Goal: Task Accomplishment & Management: Manage account settings

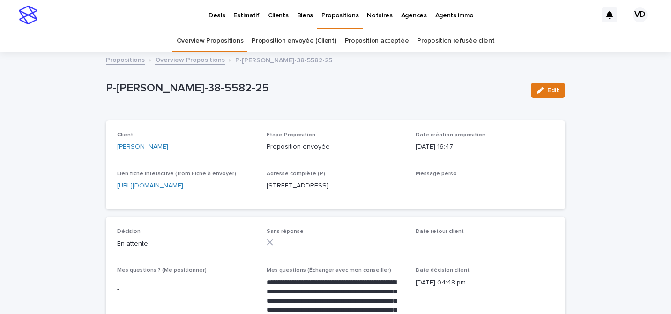
click at [226, 46] on link "Overview Propositions" at bounding box center [210, 41] width 67 height 22
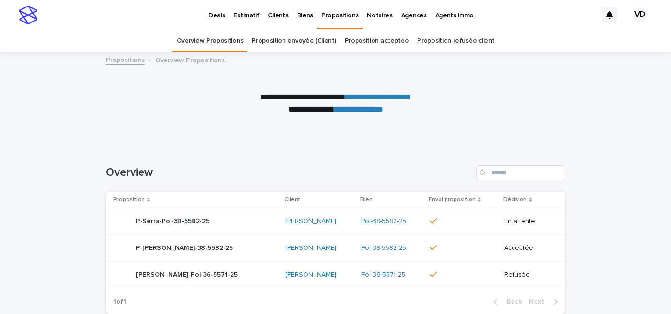
scroll to position [7, 0]
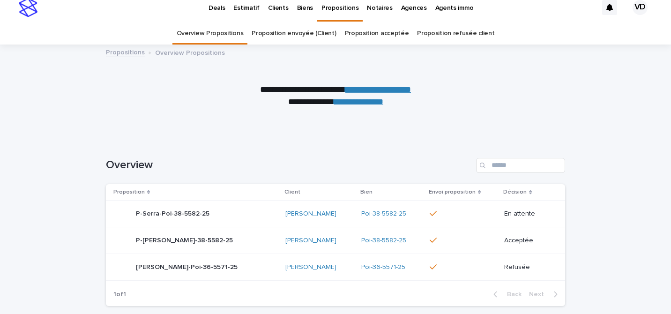
click at [381, 32] on link "Proposition acceptée" at bounding box center [377, 33] width 64 height 22
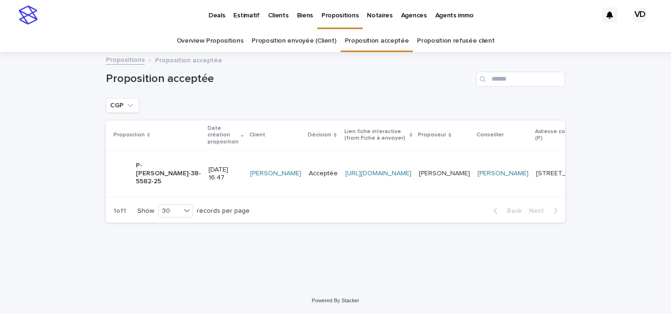
click at [404, 188] on td "[URL][DOMAIN_NAME]" at bounding box center [379, 173] width 74 height 47
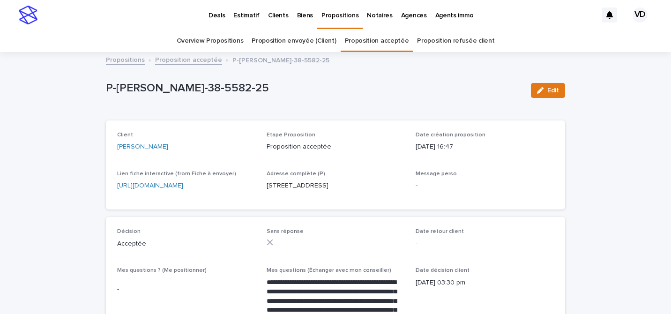
click at [217, 20] on link "Deals" at bounding box center [216, 14] width 25 height 29
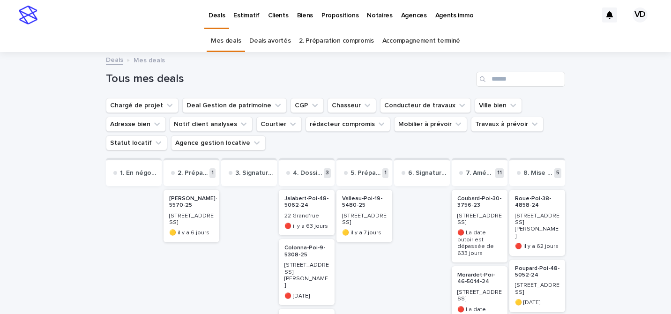
click at [304, 18] on p "Biens" at bounding box center [305, 10] width 16 height 20
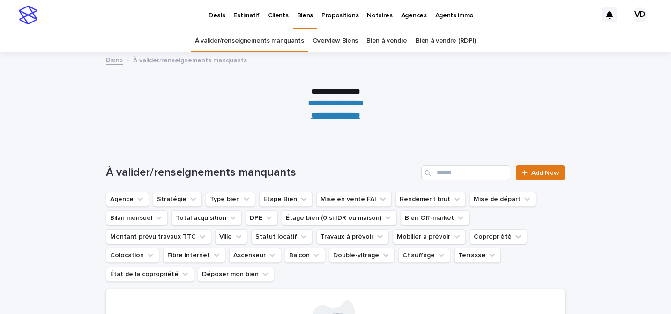
click at [325, 46] on link "Overview Biens" at bounding box center [335, 41] width 46 height 22
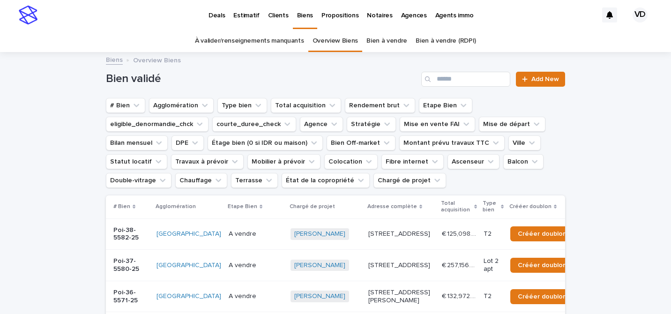
click at [325, 236] on td "[PERSON_NAME] + 0" at bounding box center [326, 233] width 78 height 31
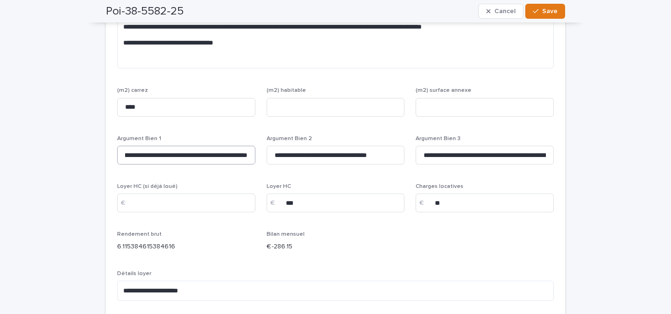
scroll to position [0, 56]
click at [248, 146] on input "**********" at bounding box center [186, 155] width 138 height 19
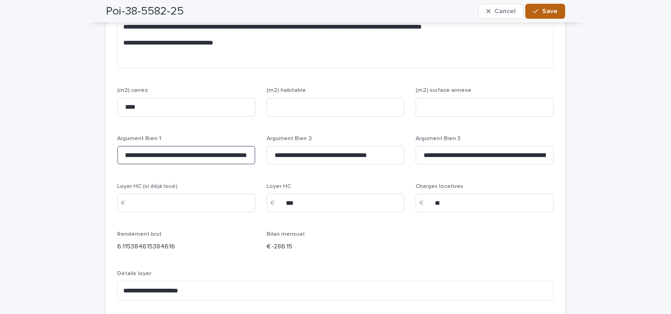
type input "**********"
click at [548, 14] on span "Save" at bounding box center [549, 11] width 15 height 7
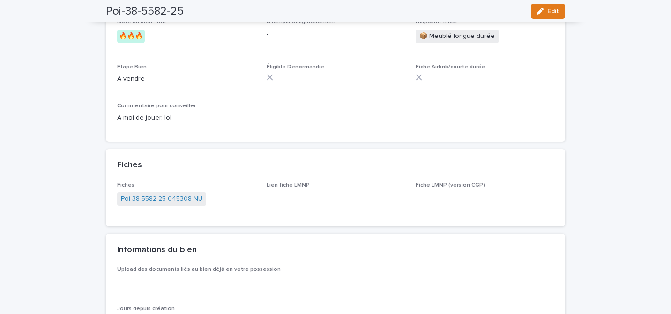
scroll to position [0, 0]
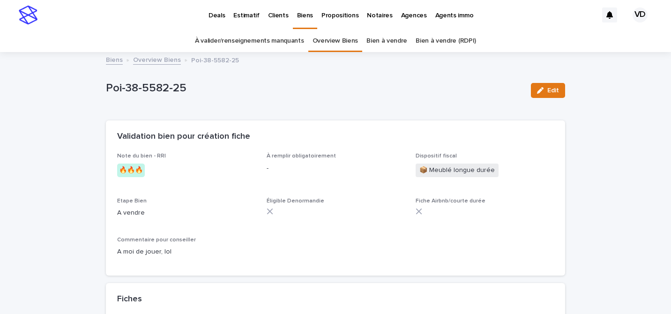
click at [211, 15] on p "Deals" at bounding box center [216, 10] width 16 height 20
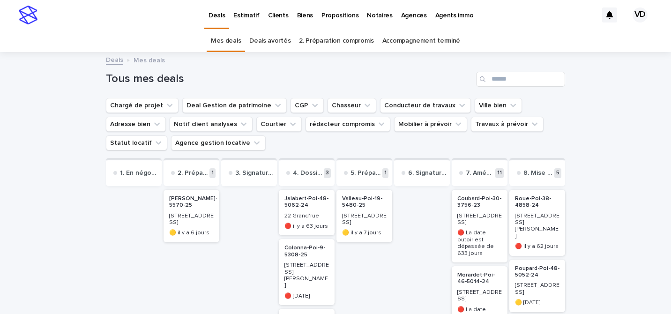
click at [279, 20] on link "Clients" at bounding box center [278, 14] width 29 height 29
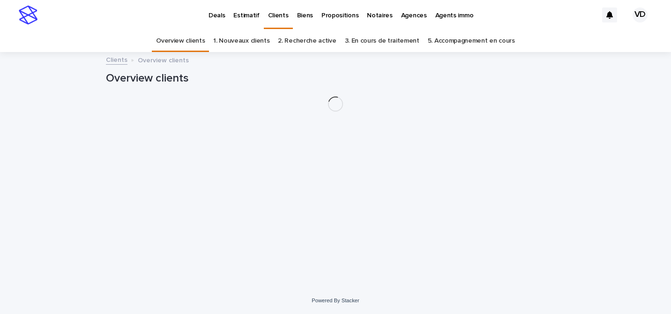
click at [328, 18] on p "Propositions" at bounding box center [339, 10] width 37 height 20
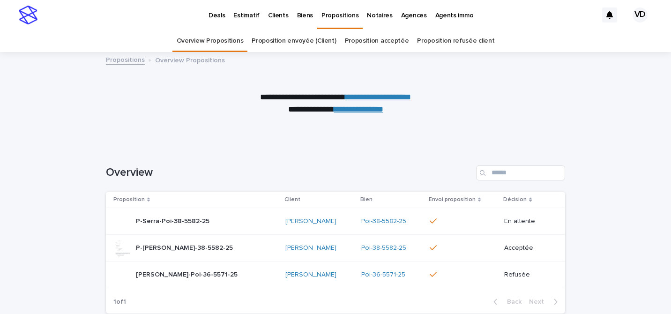
click at [363, 42] on link "Proposition acceptée" at bounding box center [377, 41] width 64 height 22
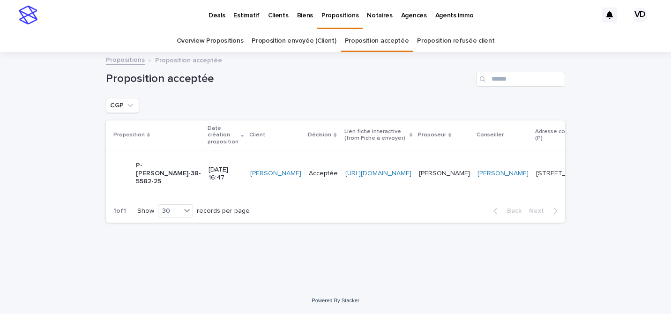
click at [250, 170] on link "[PERSON_NAME]" at bounding box center [275, 174] width 51 height 8
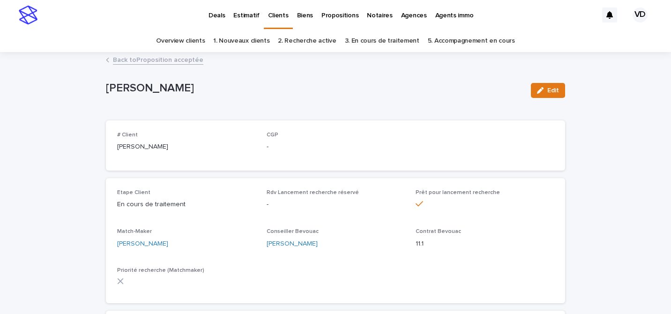
click at [341, 12] on p "Propositions" at bounding box center [339, 10] width 37 height 20
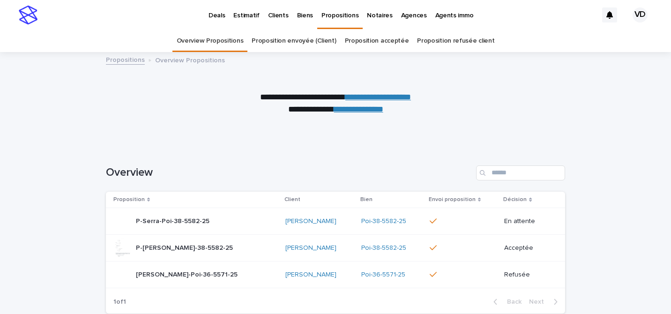
click at [368, 45] on link "Proposition acceptée" at bounding box center [377, 41] width 64 height 22
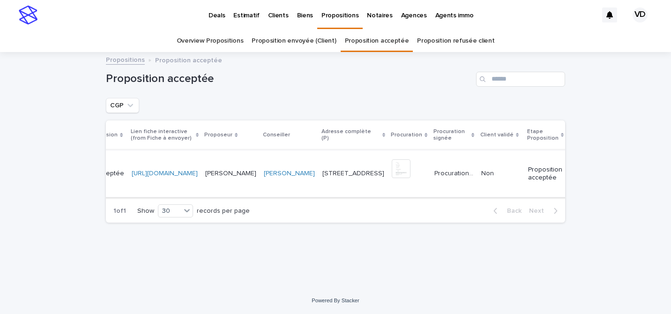
scroll to position [0, 321]
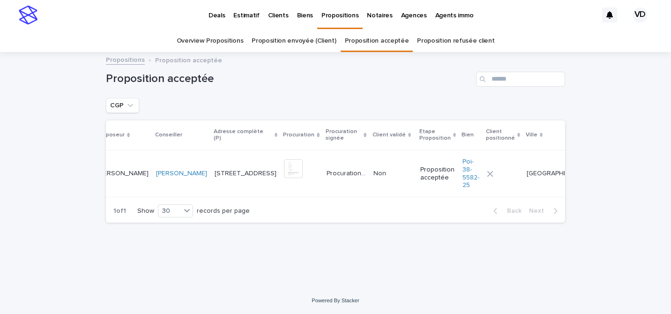
click at [370, 183] on td "Non Non" at bounding box center [393, 173] width 47 height 47
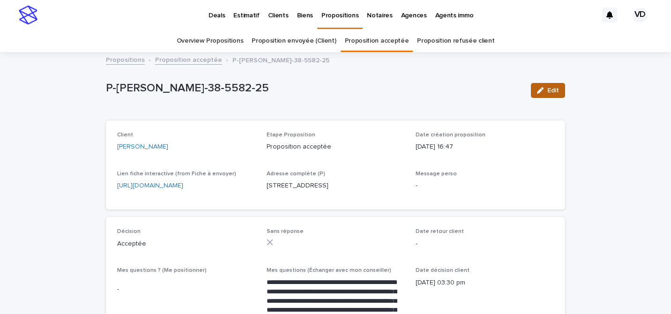
click at [548, 89] on span "Edit" at bounding box center [553, 90] width 12 height 7
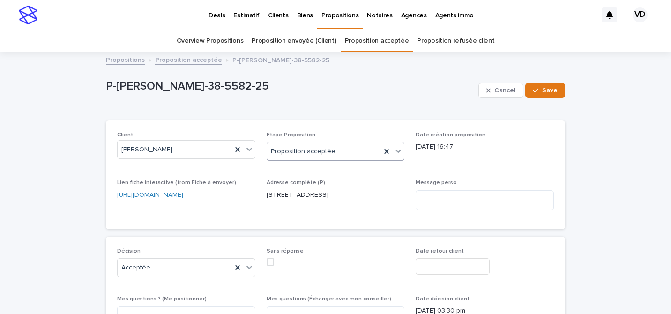
click at [362, 160] on div "Proposition acceptée" at bounding box center [336, 151] width 138 height 19
click at [443, 173] on div "Client [PERSON_NAME] Etape Proposition Proposition acceptée Date création propo…" at bounding box center [335, 175] width 437 height 86
click at [557, 97] on button "Save" at bounding box center [545, 90] width 40 height 15
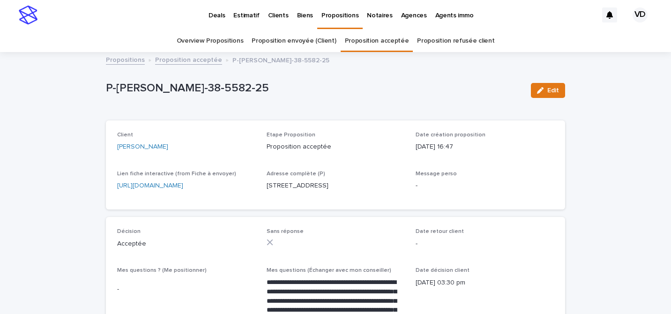
click at [270, 22] on link "Clients" at bounding box center [278, 14] width 29 height 29
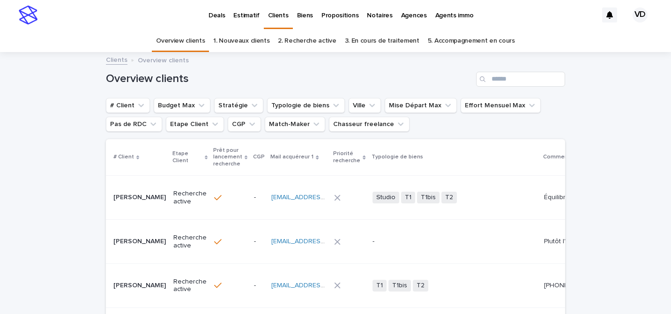
click at [397, 45] on link "3. En cours de traitement" at bounding box center [382, 41] width 74 height 22
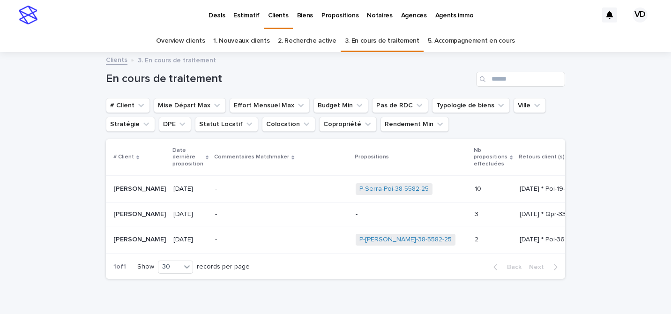
click at [319, 245] on td "- -" at bounding box center [281, 239] width 141 height 27
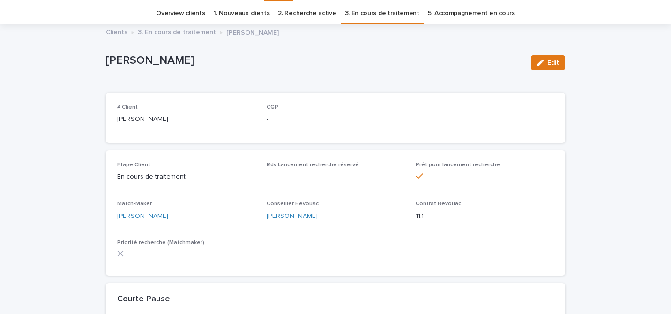
scroll to position [30, 0]
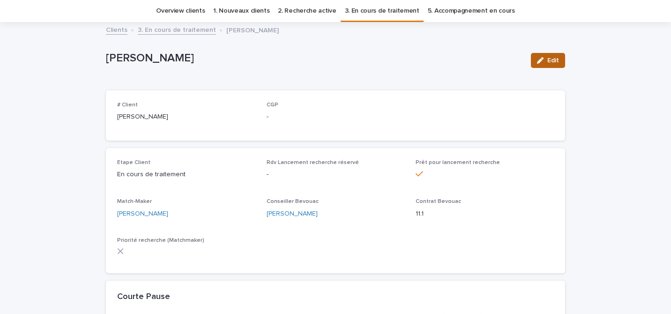
click at [555, 62] on span "Edit" at bounding box center [553, 60] width 12 height 7
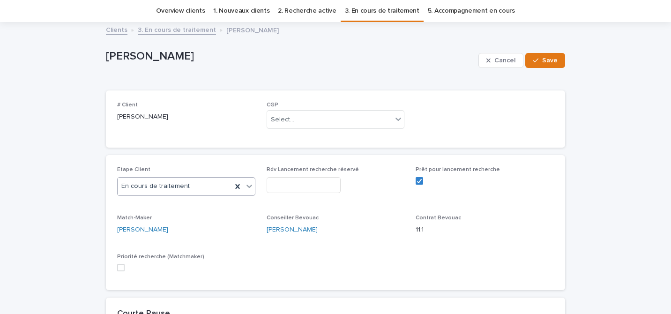
click at [218, 187] on div "En cours de traitement" at bounding box center [175, 185] width 114 height 15
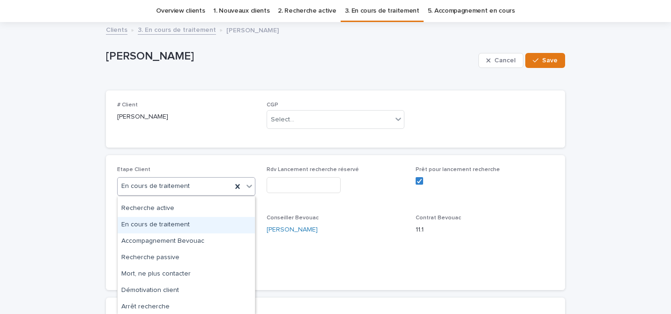
scroll to position [45, 0]
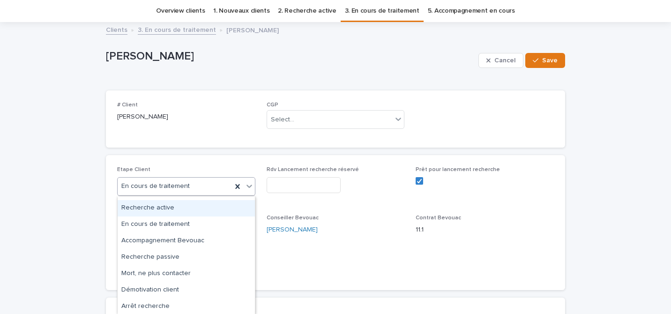
click at [187, 208] on div "Recherche active" at bounding box center [186, 208] width 137 height 16
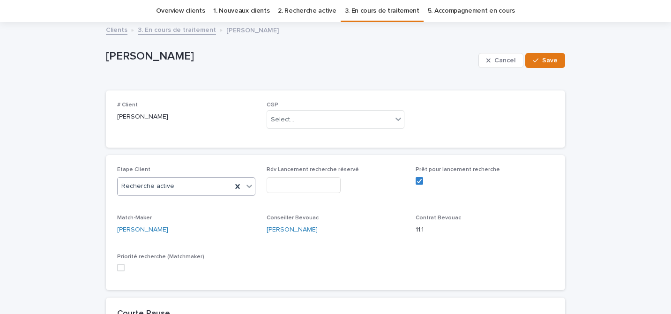
click at [214, 187] on div "Recherche active" at bounding box center [175, 185] width 114 height 15
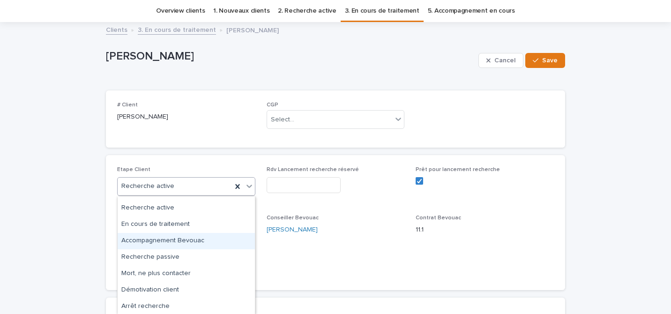
click at [339, 268] on div "Etape Client option Recherche active, selected. option Accompagnement Bevouac f…" at bounding box center [335, 222] width 437 height 112
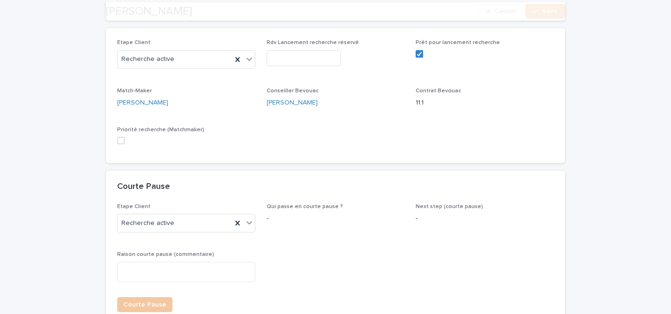
scroll to position [165, 0]
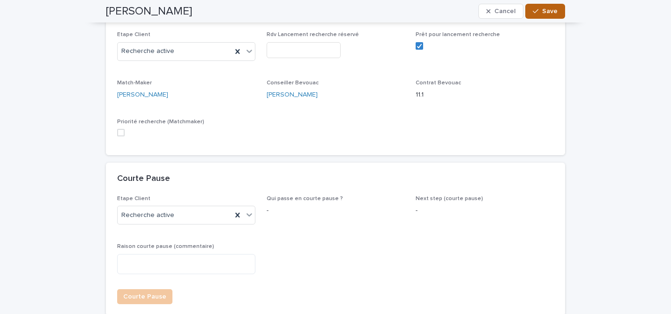
click at [543, 14] on span "Save" at bounding box center [549, 11] width 15 height 7
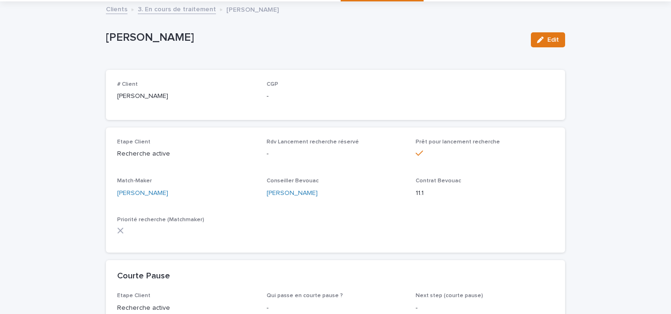
scroll to position [0, 0]
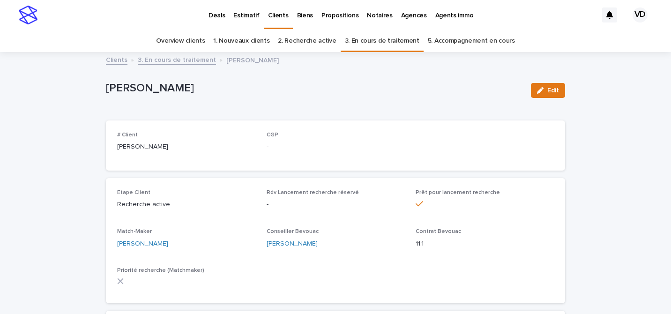
click at [177, 42] on link "Overview clients" at bounding box center [180, 41] width 49 height 22
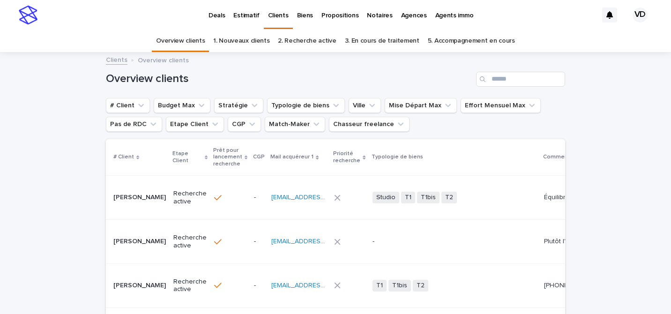
click at [301, 15] on p "Biens" at bounding box center [305, 10] width 16 height 20
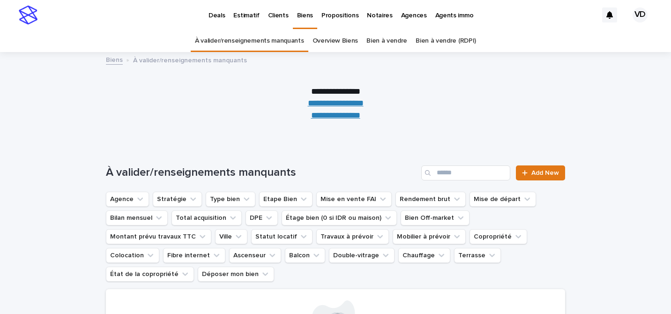
click at [349, 44] on link "Overview Biens" at bounding box center [335, 41] width 46 height 22
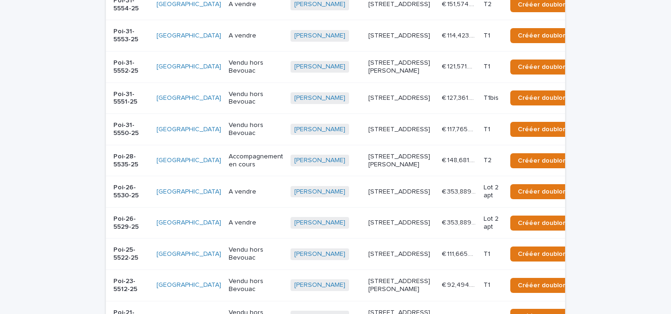
scroll to position [455, 0]
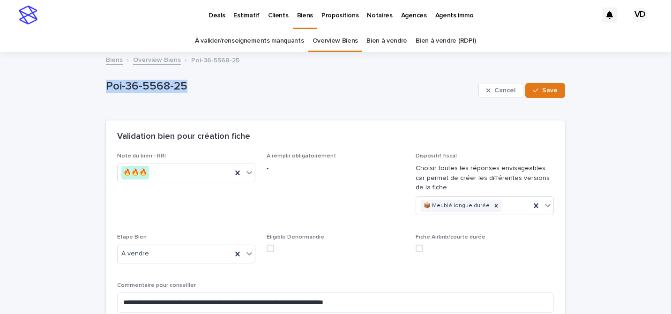
drag, startPoint x: 191, startPoint y: 90, endPoint x: 108, endPoint y: 92, distance: 83.4
click at [108, 92] on p "Poi-36-5568-25" at bounding box center [290, 87] width 369 height 14
copy p "Poi-36-5568-25"
click at [335, 14] on p "Propositions" at bounding box center [339, 10] width 37 height 20
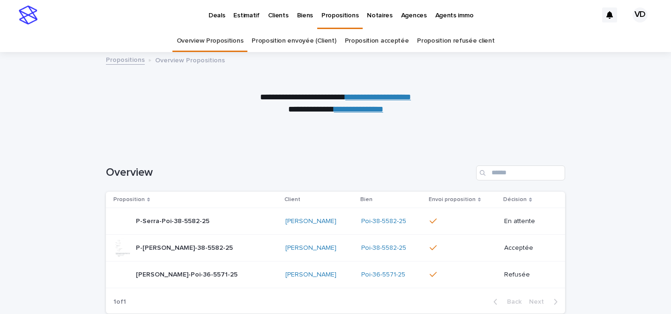
click at [264, 12] on div "Clients" at bounding box center [278, 10] width 29 height 20
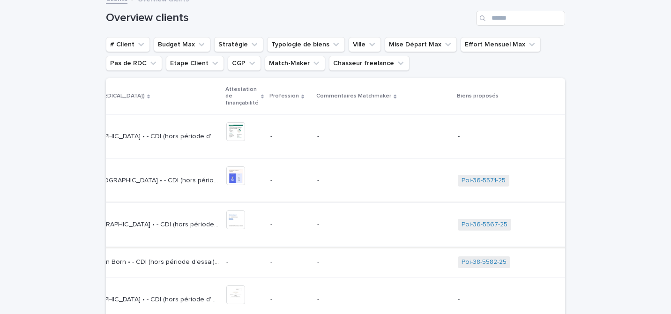
scroll to position [0, 1178]
click at [217, 230] on div "• 48 ans • [GEOGRAPHIC_DATA] • - CDI (hors période d'essai) • Civilité : • Enfa…" at bounding box center [135, 224] width 164 height 15
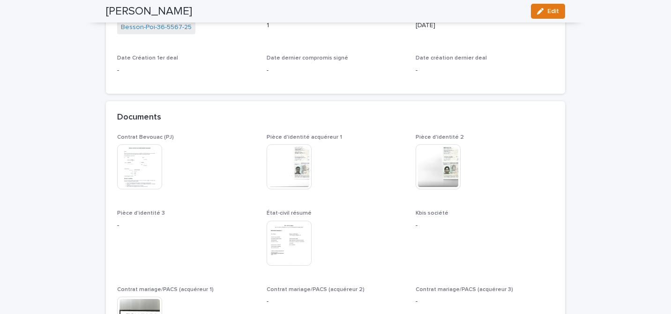
scroll to position [858, 0]
click at [274, 231] on img at bounding box center [289, 242] width 45 height 45
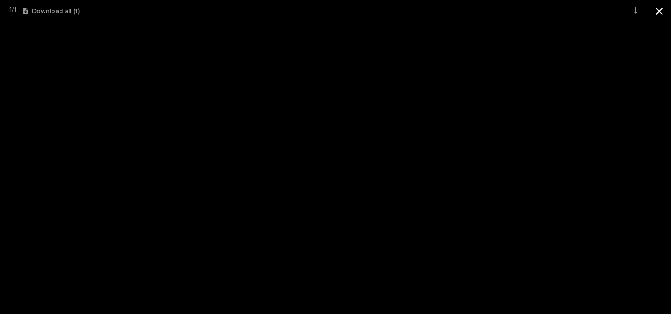
click at [657, 10] on button "Close gallery" at bounding box center [658, 11] width 23 height 22
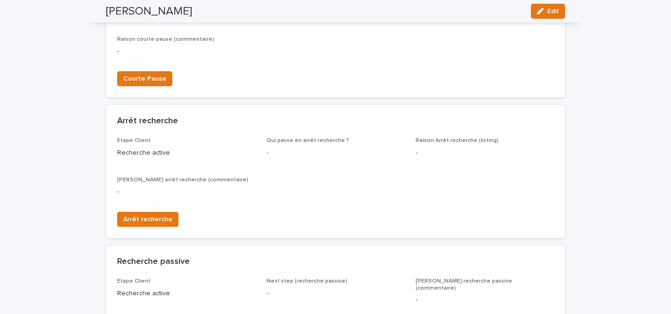
scroll to position [0, 0]
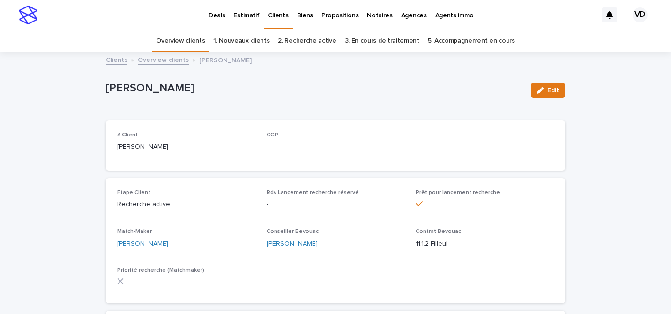
click at [329, 16] on p "Propositions" at bounding box center [339, 10] width 37 height 20
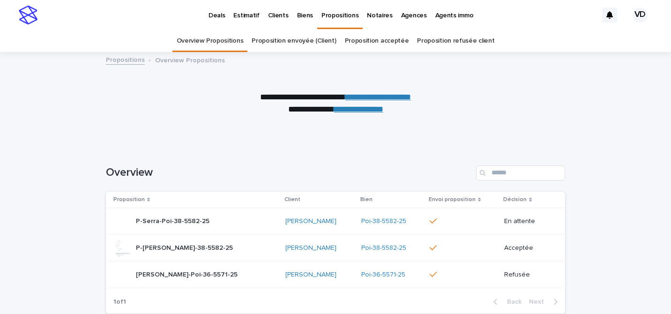
click at [399, 97] on link "**********" at bounding box center [378, 97] width 66 height 8
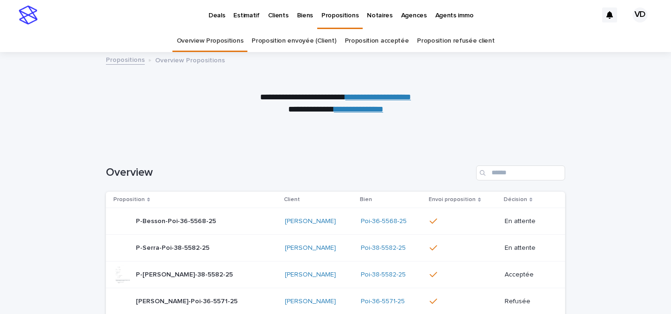
click at [372, 39] on link "Proposition acceptée" at bounding box center [377, 41] width 64 height 22
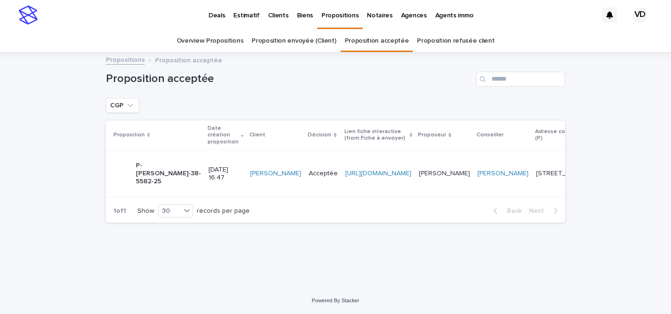
click at [304, 42] on link "Proposition envoyée (Client)" at bounding box center [294, 41] width 84 height 22
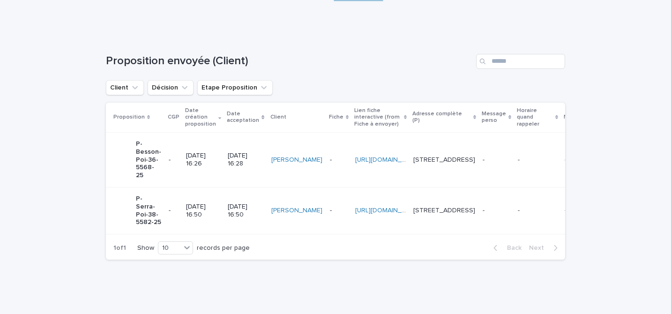
scroll to position [113, 0]
